Goal: Task Accomplishment & Management: Manage account settings

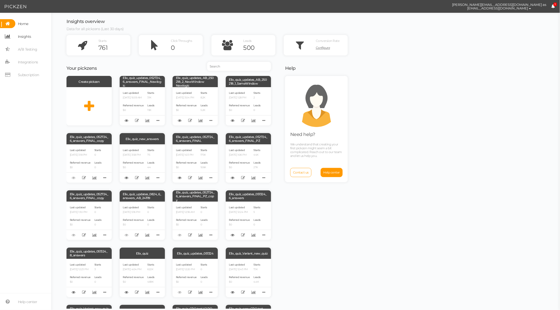
click at [16, 39] on span "Insights" at bounding box center [23, 36] width 16 height 9
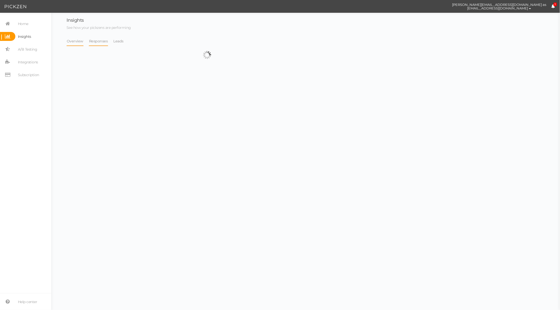
select select "13533"
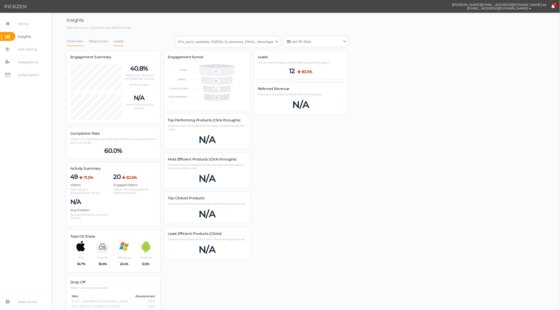
scroll to position [317, 281]
click at [121, 41] on link "Leads" at bounding box center [118, 41] width 11 height 10
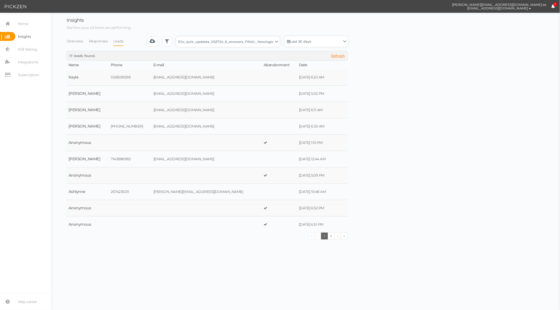
click at [238, 43] on select "Backup_2020010 backup_20200106 Elix Quiz PopUp Elix_quiz Elix_quiz [OLD] Elix_q…" at bounding box center [228, 42] width 104 height 10
select select "4896"
click at [177, 37] on select "Backup_2020010 backup_20200106 Elix Quiz PopUp Elix_quiz Elix_quiz [OLD] Elix_q…" at bounding box center [228, 42] width 104 height 10
select select "4896"
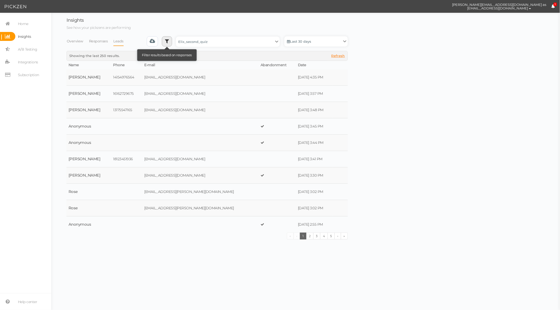
click at [165, 42] on link at bounding box center [167, 41] width 10 height 10
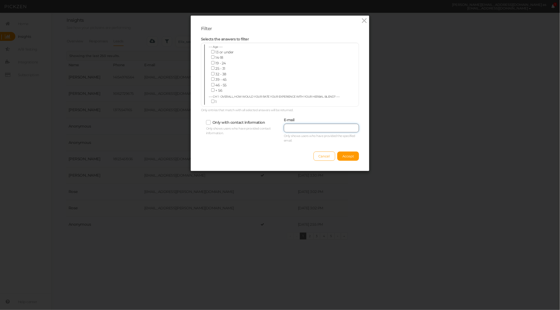
click at [308, 127] on input "text" at bounding box center [321, 128] width 75 height 9
paste input "[EMAIL_ADDRESS][DOMAIN_NAME]"
type input "[EMAIL_ADDRESS][DOMAIN_NAME]"
click at [343, 153] on button "Accept" at bounding box center [348, 156] width 22 height 9
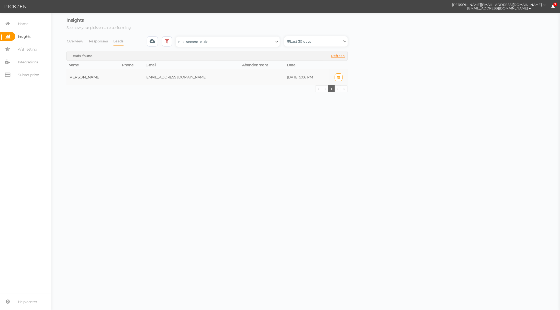
click at [285, 73] on td "[DATE] 9:06 PM" at bounding box center [307, 77] width 44 height 16
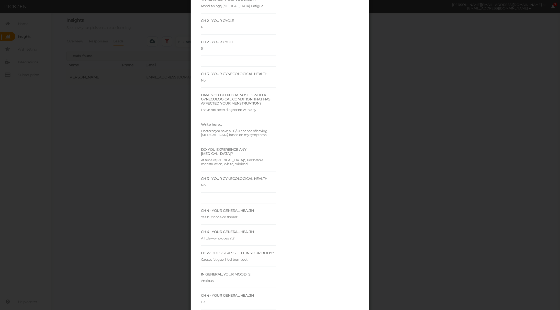
scroll to position [1136, 0]
